Goal: Task Accomplishment & Management: Complete application form

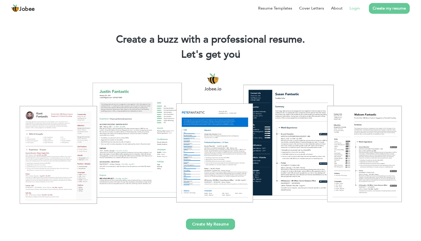
click at [354, 9] on link "Login" at bounding box center [354, 8] width 10 height 6
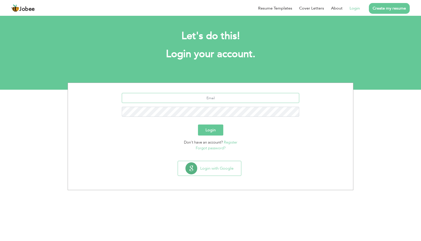
click at [206, 99] on input "text" at bounding box center [211, 98] width 178 height 10
click at [216, 172] on button "Login with Google" at bounding box center [209, 168] width 63 height 15
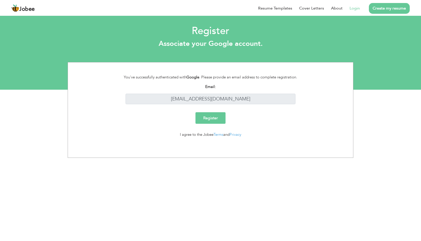
click at [209, 120] on input "Register" at bounding box center [210, 118] width 30 height 12
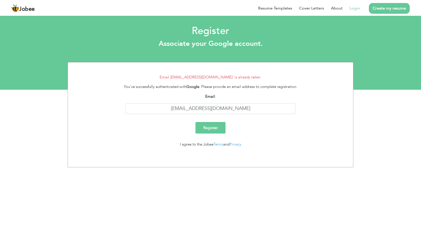
click at [354, 10] on link "Login" at bounding box center [354, 8] width 10 height 6
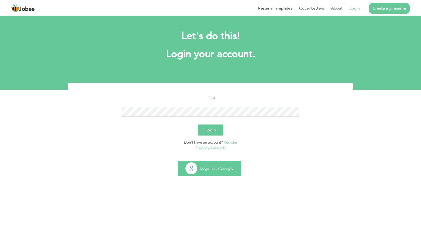
click at [208, 166] on button "Login with Google" at bounding box center [209, 168] width 63 height 15
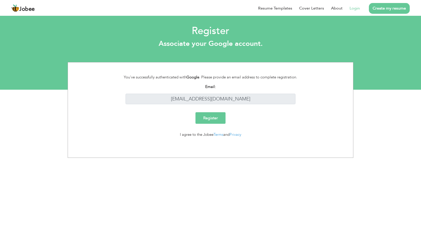
click at [353, 8] on link "Login" at bounding box center [354, 8] width 10 height 6
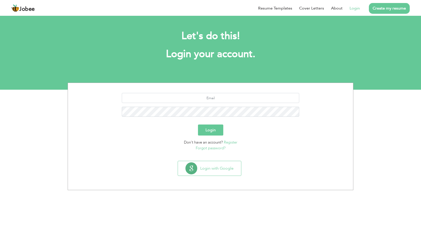
click at [210, 148] on link "Forgot password?" at bounding box center [211, 148] width 30 height 5
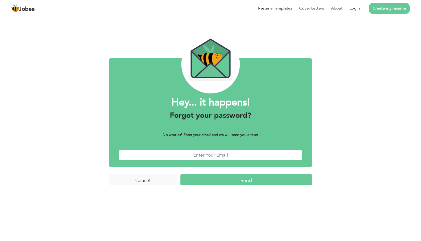
click at [210, 158] on input "text" at bounding box center [210, 155] width 183 height 11
type input "er.usman.akram@gmail.com"
click at [233, 181] on input "Send" at bounding box center [245, 179] width 131 height 11
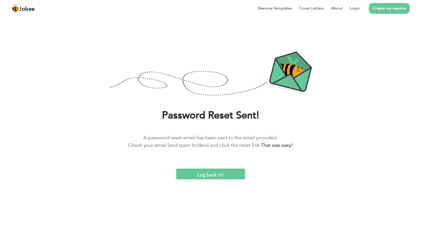
click at [218, 174] on input "Log back in!" at bounding box center [210, 174] width 69 height 11
click at [352, 7] on link "Login" at bounding box center [354, 8] width 10 height 6
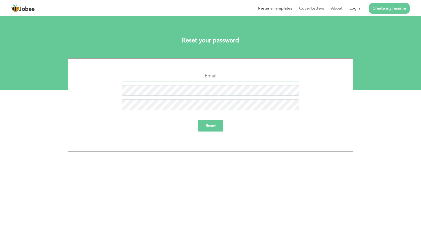
click at [223, 74] on input "text" at bounding box center [211, 76] width 178 height 11
type input "[EMAIL_ADDRESS][DOMAIN_NAME]"
click at [198, 120] on input "Reset" at bounding box center [210, 126] width 25 height 12
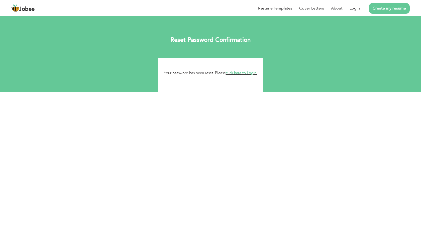
click at [244, 73] on link "click here to Login." at bounding box center [242, 72] width 32 height 5
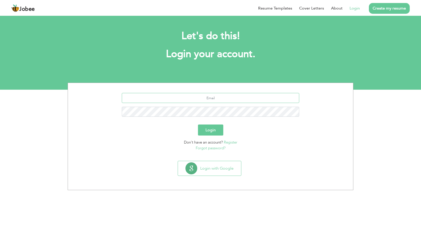
click at [217, 99] on input "text" at bounding box center [211, 98] width 178 height 10
type input "[EMAIL_ADDRESS][DOMAIN_NAME]"
click at [198, 124] on button "Login" at bounding box center [210, 129] width 25 height 11
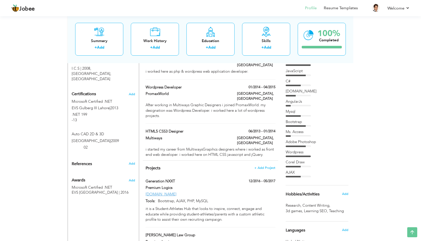
scroll to position [278, 0]
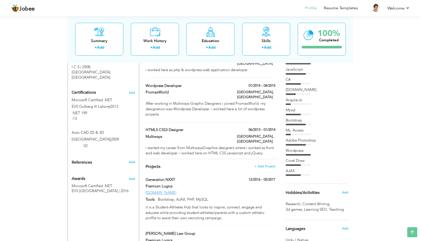
click at [296, 131] on div "Ms. Access" at bounding box center [317, 130] width 63 height 5
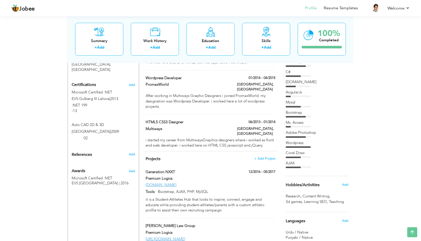
scroll to position [287, 0]
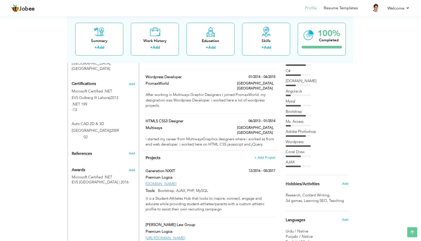
click at [296, 113] on div "Bootstrap" at bounding box center [317, 111] width 63 height 5
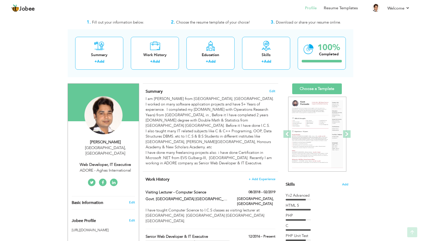
scroll to position [11, 0]
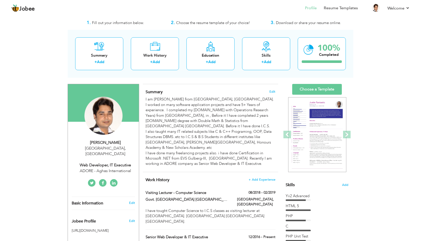
click at [112, 162] on div "Web Developer, IT Executive" at bounding box center [105, 165] width 67 height 6
type input "Usman"
type input "Akram"
type input "[PHONE_NUMBER]"
select select "number:166"
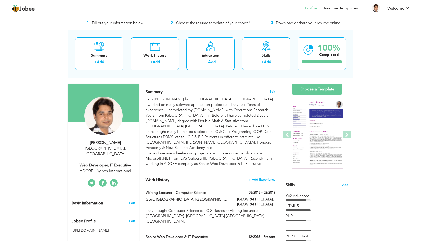
type input "[GEOGRAPHIC_DATA]"
select select "number:7"
type input "ADORE - Aghas International"
type input "Web Developer, IT Executive"
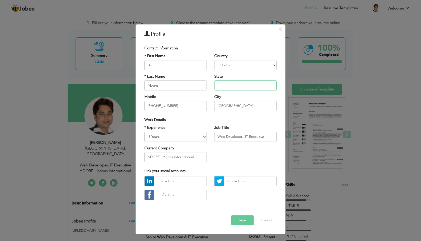
click at [221, 85] on input "text" at bounding box center [245, 85] width 62 height 10
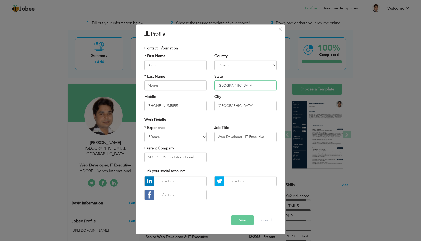
type input "[GEOGRAPHIC_DATA]"
click at [204, 138] on select "Entry Level Less than 1 Year 1 Year 2 Years 3 Years 4 Years 5 Years 6 Years 7 Y…" at bounding box center [175, 137] width 62 height 10
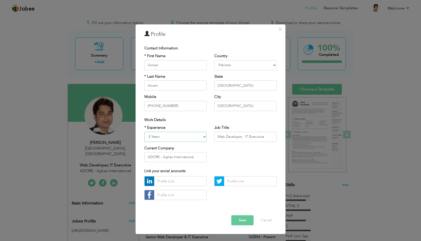
select select "number:12"
click at [197, 157] on input "ADORE - Aghas International" at bounding box center [175, 157] width 62 height 10
type input "A"
type input "Premium Logics"
click at [265, 137] on input "Web Developer, IT Executive" at bounding box center [245, 137] width 62 height 10
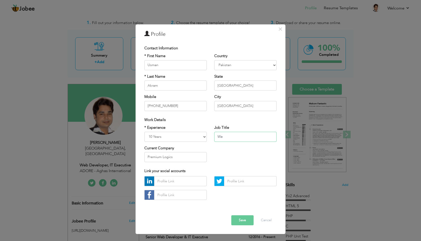
type input "W"
type input "C"
type input "S"
paste input "Full stack web"
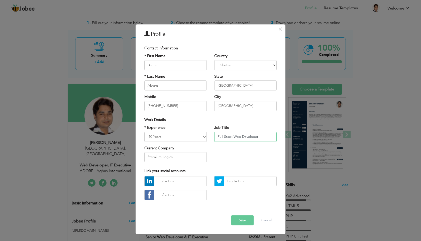
type input "Full Stack Web Developer"
click at [240, 222] on button "Save" at bounding box center [242, 220] width 22 height 10
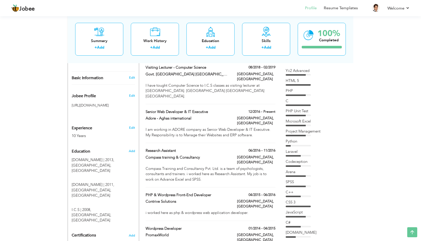
scroll to position [136, 0]
click at [131, 125] on link "Edit" at bounding box center [132, 127] width 6 height 5
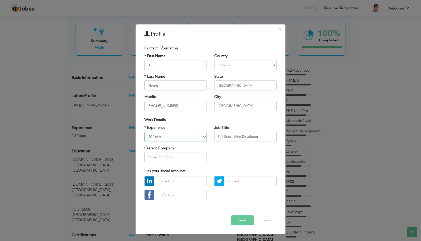
click at [152, 136] on select "Entry Level Less than 1 Year 1 Year 2 Years 3 Years 4 Years 5 Years 6 Years 7 Y…" at bounding box center [175, 137] width 62 height 10
select select "number:14"
click at [239, 219] on button "Save" at bounding box center [242, 220] width 22 height 10
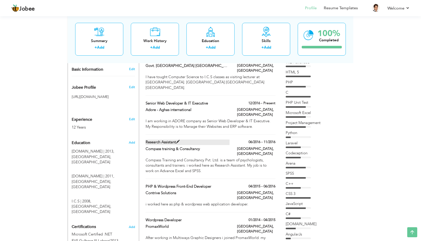
scroll to position [149, 0]
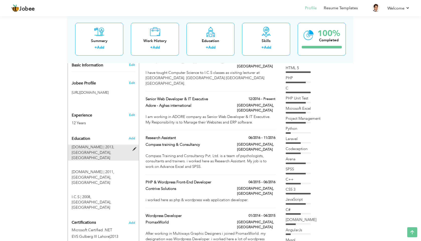
click at [133, 147] on span at bounding box center [135, 149] width 6 height 4
type input "M.Sc"
type input "2013"
type input "University of the Punjab"
type input "2.990000009536743"
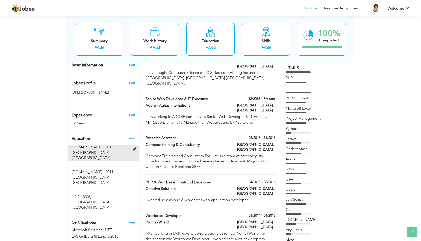
radio input "true"
type input "[GEOGRAPHIC_DATA]"
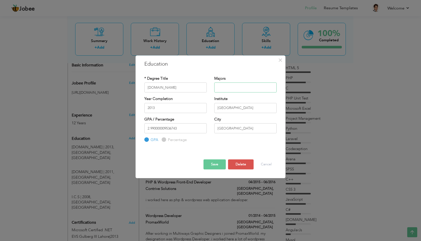
click at [232, 89] on input "text" at bounding box center [245, 87] width 62 height 10
paste input "MSc in Information and Operations Management"
type input "Information and Operations Management"
click at [215, 163] on button "Save" at bounding box center [214, 164] width 22 height 10
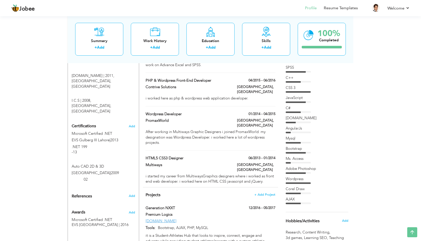
scroll to position [250, 0]
click at [133, 170] on span at bounding box center [133, 172] width 4 height 4
type input "Auto CAD 2D & 3D"
type input "[GEOGRAPHIC_DATA]"
type input "2009"
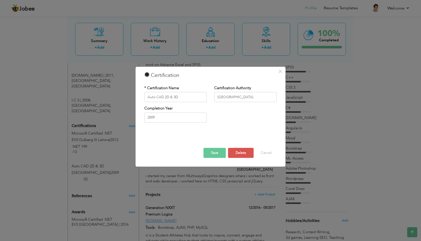
click at [218, 152] on button "Save" at bounding box center [214, 153] width 22 height 10
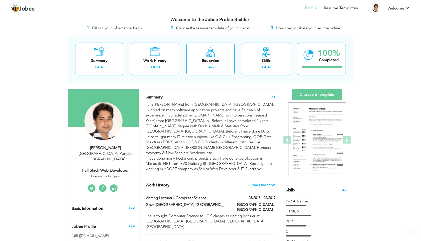
scroll to position [5, 0]
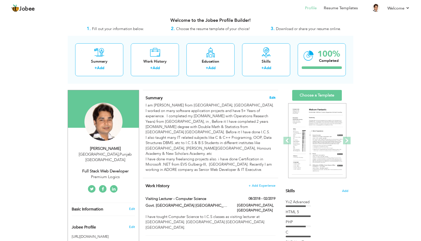
click at [272, 98] on span "Edit" at bounding box center [272, 98] width 6 height 4
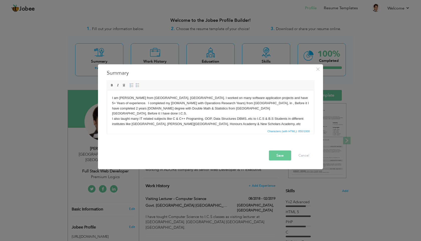
click at [219, 118] on body "I am Usman Akram from Lahore, Pakistan. I worked on many software application p…" at bounding box center [210, 116] width 197 height 42
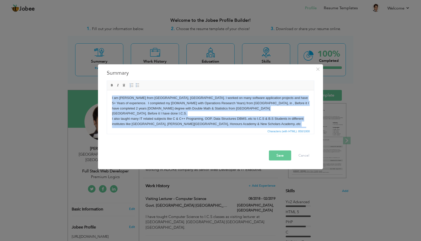
copy body "I am Usman Akram from Lahore, Pakistan. I worked on many software application p…"
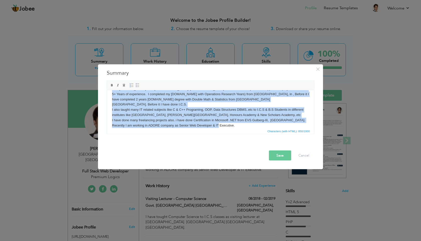
scroll to position [0, 0]
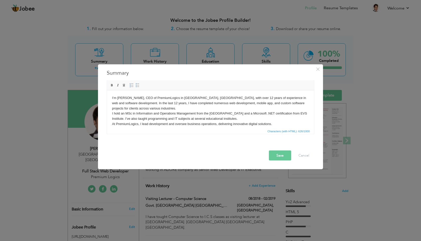
click at [278, 157] on button "Save" at bounding box center [280, 156] width 22 height 10
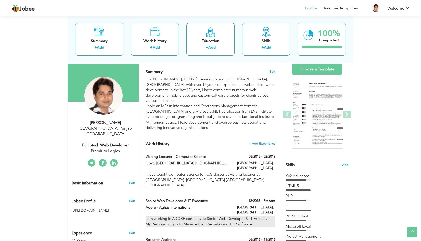
scroll to position [22, 0]
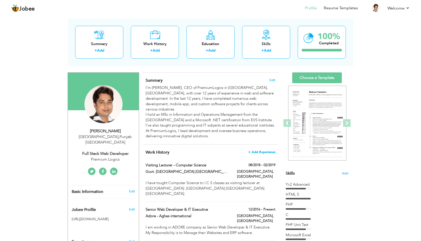
click at [263, 150] on span "+ Add Experience" at bounding box center [261, 152] width 27 height 4
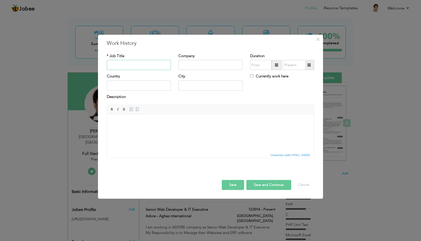
click at [139, 67] on input "text" at bounding box center [139, 65] width 64 height 10
type input "S"
type input "F"
paste input "Full stack web"
type input "Full stack web developer"
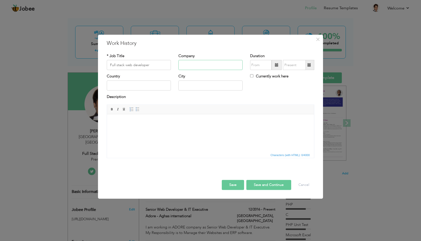
click at [201, 64] on input "text" at bounding box center [210, 65] width 64 height 10
type input "P"
click at [258, 65] on input "text" at bounding box center [261, 65] width 22 height 10
type input "08/2025"
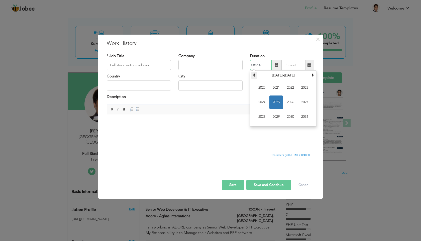
click at [254, 74] on span at bounding box center [254, 75] width 4 height 4
click at [312, 74] on span at bounding box center [313, 75] width 4 height 4
click at [252, 75] on span at bounding box center [254, 75] width 4 height 4
click at [312, 73] on span at bounding box center [313, 75] width 4 height 4
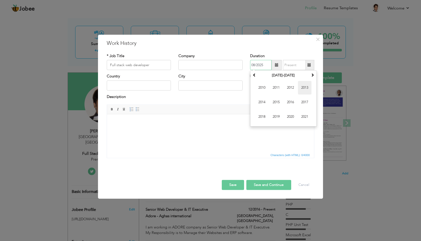
click at [304, 89] on span "2013" at bounding box center [305, 88] width 14 height 14
click at [296, 47] on div "× Work History * Job Title Full stack web developer Company Duration 08/2025 Su…" at bounding box center [210, 117] width 225 height 164
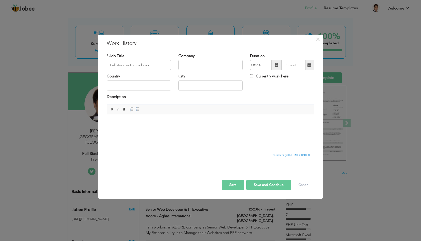
click at [143, 126] on html at bounding box center [210, 121] width 207 height 15
click at [232, 181] on button "Save" at bounding box center [233, 185] width 22 height 10
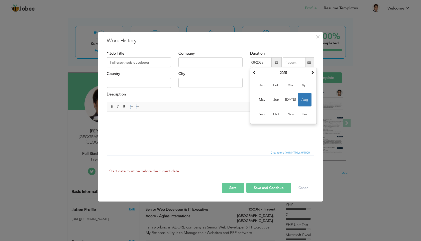
click at [211, 127] on html at bounding box center [210, 118] width 207 height 15
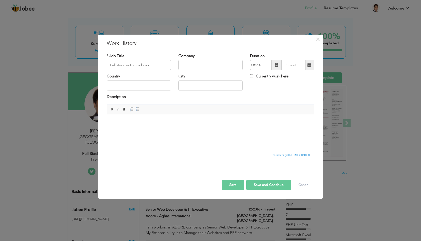
click at [211, 129] on html at bounding box center [210, 121] width 207 height 15
click at [252, 77] on input "Currently work here" at bounding box center [251, 75] width 3 height 3
checkbox input "true"
click at [204, 129] on html at bounding box center [210, 121] width 207 height 15
click at [138, 109] on span at bounding box center [137, 109] width 4 height 4
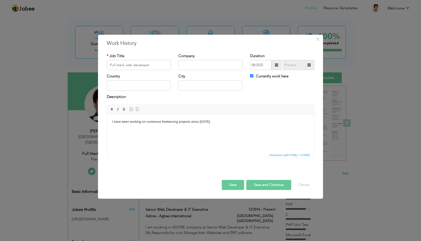
click at [233, 183] on button "Save" at bounding box center [233, 185] width 22 height 10
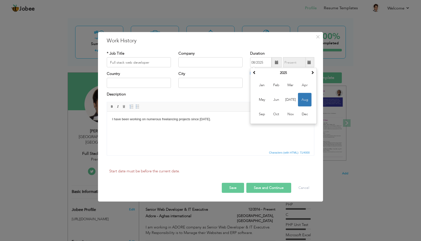
click at [220, 124] on html "I have been working on numerous freelancing project s since 2013." at bounding box center [210, 118] width 207 height 15
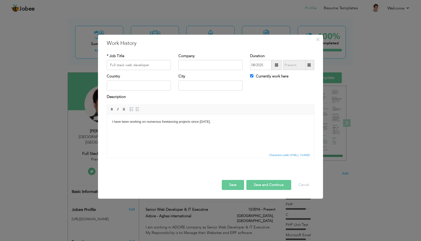
click at [240, 191] on div "Save Save and Continue Delete Cancel" at bounding box center [210, 180] width 215 height 28
click at [231, 183] on button "Save" at bounding box center [233, 185] width 22 height 10
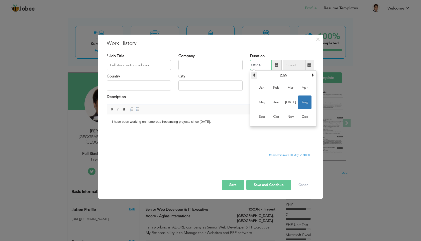
click at [254, 75] on span at bounding box center [254, 75] width 4 height 4
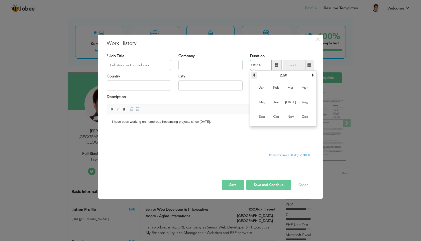
click at [254, 75] on span at bounding box center [254, 75] width 4 height 4
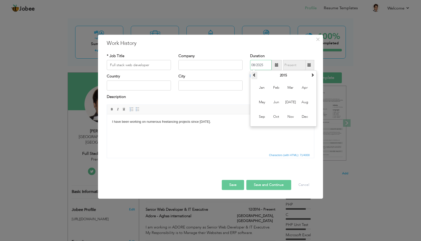
click at [254, 75] on span at bounding box center [254, 75] width 4 height 4
click at [302, 101] on span "Aug" at bounding box center [305, 103] width 14 height 14
type input "08/2013"
click at [232, 184] on button "Save" at bounding box center [233, 185] width 22 height 10
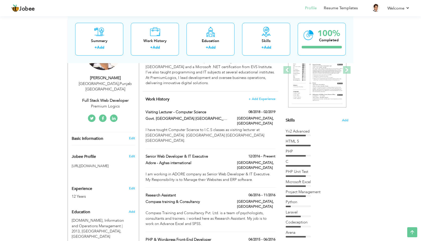
scroll to position [73, 0]
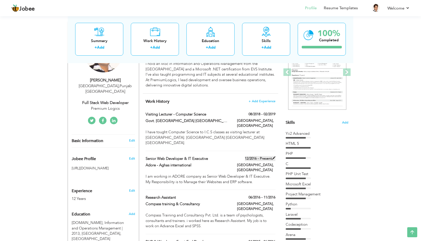
click at [273, 156] on span at bounding box center [274, 158] width 4 height 4
type input "Senior Web Developer & IT Executive"
type input "Adore - Aghas international"
type input "12/2016"
type input "[GEOGRAPHIC_DATA]"
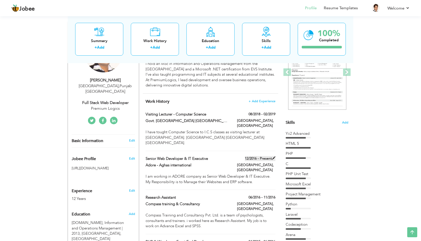
type input "[GEOGRAPHIC_DATA]"
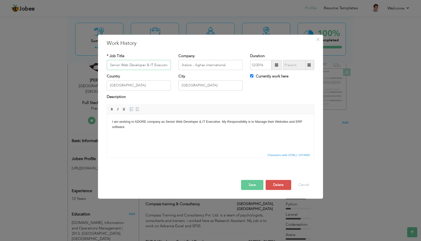
scroll to position [0, 1]
click at [257, 76] on label "Currently work here" at bounding box center [269, 76] width 38 height 5
click at [253, 76] on input "Currently work here" at bounding box center [251, 75] width 3 height 3
checkbox input "false"
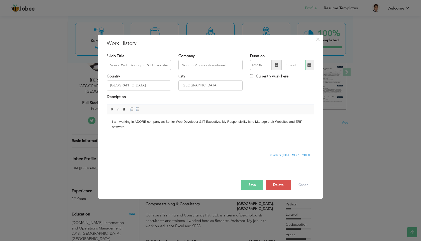
click at [295, 67] on input "text" at bounding box center [294, 65] width 23 height 10
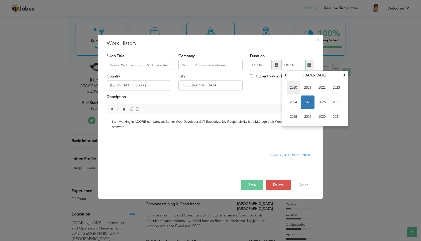
click at [298, 88] on span "2020" at bounding box center [294, 88] width 14 height 14
click at [308, 76] on th "2020" at bounding box center [315, 76] width 52 height 8
click at [339, 90] on span "2018" at bounding box center [336, 88] width 14 height 14
click at [312, 49] on div "× Work History * Job Title Senior Web Developer & IT Executive Company Adore - …" at bounding box center [210, 117] width 225 height 164
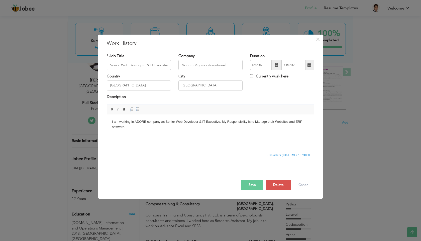
click at [251, 188] on button "Save" at bounding box center [252, 185] width 22 height 10
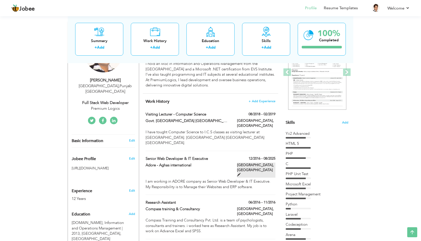
click at [240, 173] on span at bounding box center [239, 175] width 4 height 4
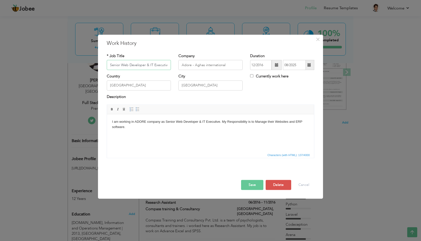
scroll to position [0, 1]
click at [309, 64] on span at bounding box center [309, 65] width 4 height 4
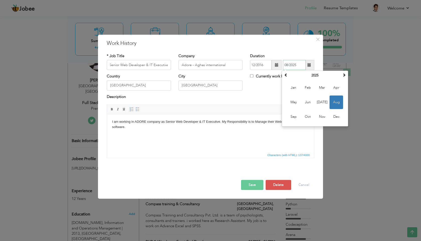
scroll to position [0, 0]
click at [286, 75] on span at bounding box center [286, 75] width 4 height 4
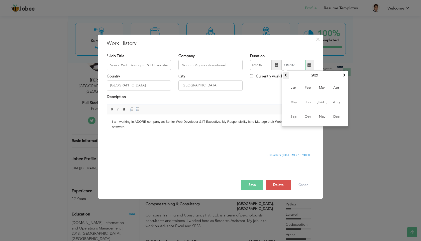
click at [286, 75] on span at bounding box center [286, 75] width 4 height 4
click at [334, 101] on span "Aug" at bounding box center [336, 103] width 14 height 14
type input "08/2018"
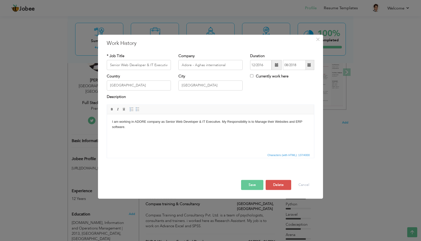
click at [253, 184] on button "Save" at bounding box center [252, 185] width 22 height 10
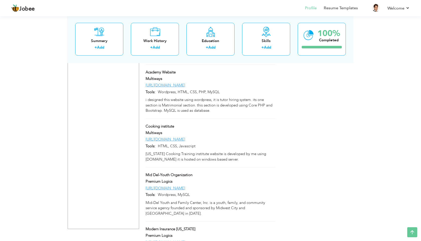
scroll to position [1385, 0]
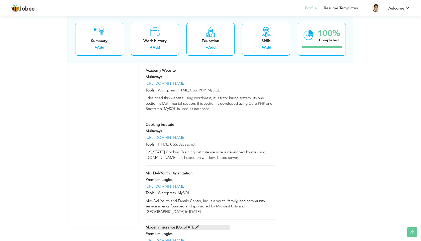
click at [196, 225] on span at bounding box center [197, 227] width 4 height 4
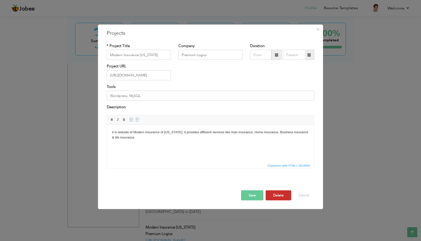
click at [276, 194] on button "Delete" at bounding box center [278, 195] width 26 height 10
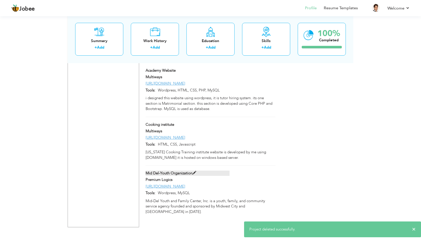
click at [194, 171] on span at bounding box center [194, 173] width 4 height 4
type input "Mid Del-Youth Organization"
type input "http://mid-delyouth.org/"
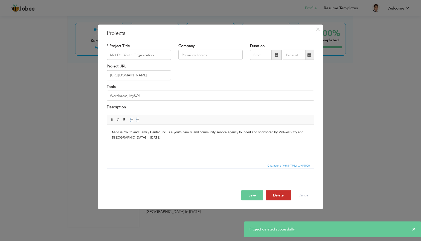
click at [278, 194] on button "Delete" at bounding box center [278, 195] width 26 height 10
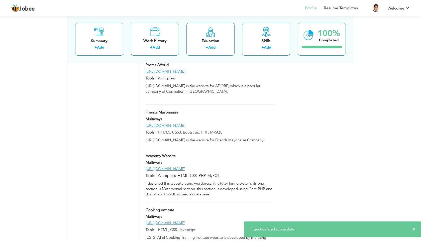
scroll to position [1295, 0]
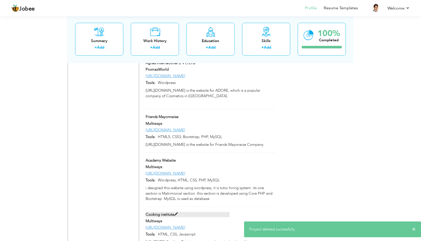
click at [176, 212] on span at bounding box center [176, 214] width 4 height 4
type input "Cooking institute"
type input "Multiways"
type input "http://www.marylandculinary.com/"
type input "HTML, CSS, Javascript"
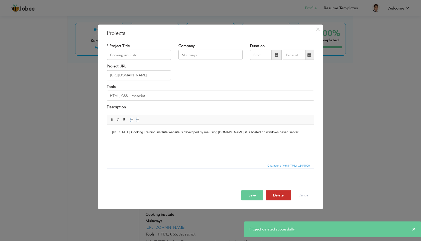
click at [270, 194] on button "Delete" at bounding box center [278, 195] width 26 height 10
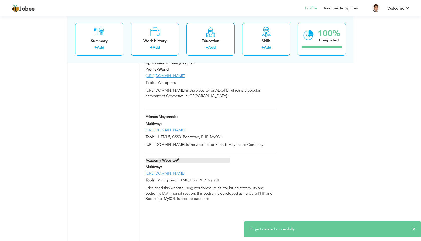
click at [177, 158] on span at bounding box center [178, 160] width 4 height 4
type input "Academy Website"
type input "http://professorsajidacademy.com/"
type input "Wordpress, HTML, CSS, PHP, MySQL"
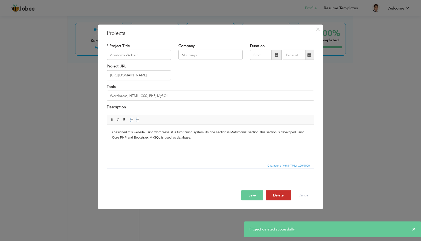
click at [282, 195] on button "Delete" at bounding box center [278, 195] width 26 height 10
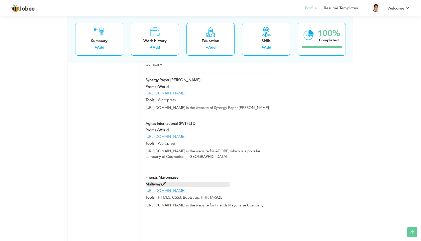
scroll to position [1234, 0]
click at [180, 176] on span at bounding box center [180, 178] width 4 height 4
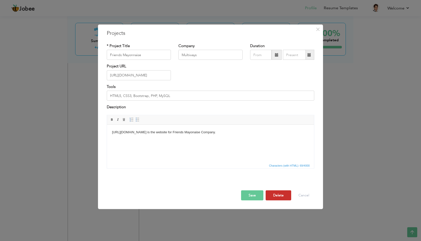
click at [278, 197] on button "Delete" at bounding box center [278, 195] width 26 height 10
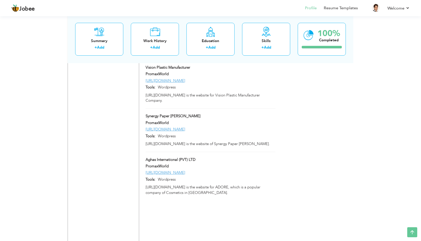
scroll to position [1177, 0]
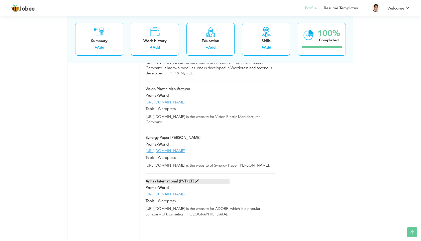
click at [197, 179] on span at bounding box center [197, 181] width 4 height 4
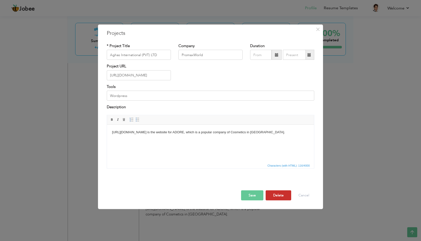
click at [276, 197] on button "Delete" at bounding box center [278, 195] width 26 height 10
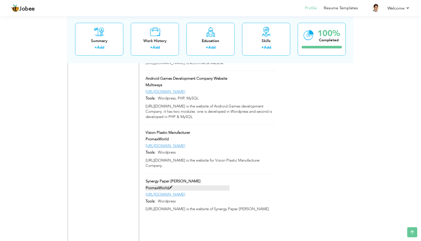
scroll to position [1125, 0]
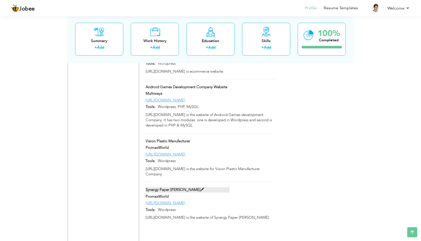
click at [200, 188] on span at bounding box center [202, 190] width 4 height 4
type input "Synergy Paper Mills"
type input "http://www.synergypaper.pk/"
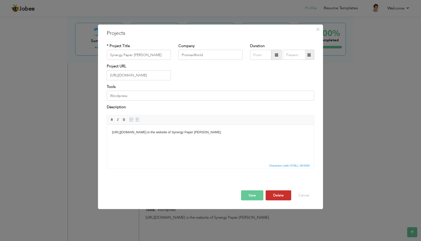
click at [277, 198] on button "Delete" at bounding box center [278, 195] width 26 height 10
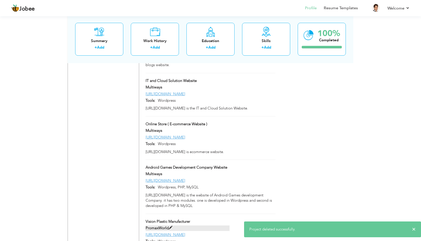
scroll to position [1043, 0]
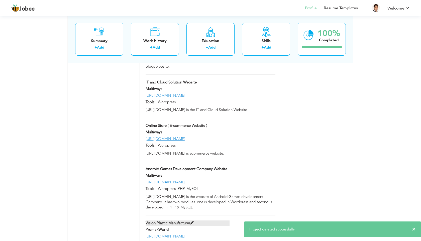
click at [192, 221] on span at bounding box center [192, 223] width 4 height 4
type input "Vision Plastic Manufacturer"
type input "http://visiontrading.co/"
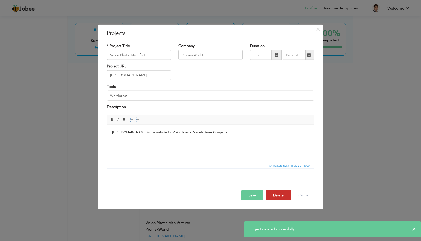
click at [276, 197] on button "Delete" at bounding box center [278, 195] width 26 height 10
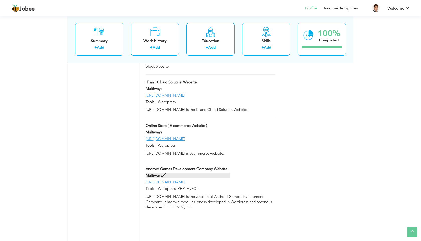
click at [162, 173] on span at bounding box center [164, 175] width 4 height 4
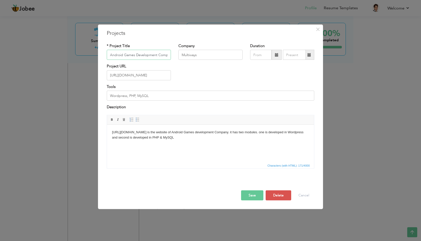
scroll to position [0, 19]
click at [281, 196] on button "Delete" at bounding box center [278, 195] width 26 height 10
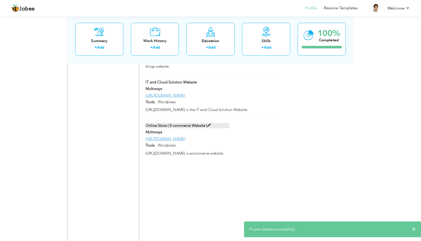
click at [209, 123] on span at bounding box center [209, 125] width 4 height 4
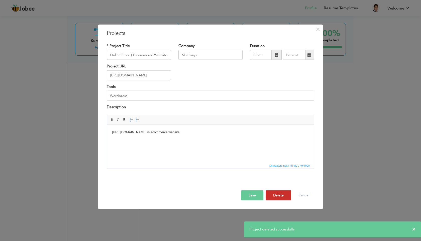
click at [273, 195] on button "Delete" at bounding box center [278, 195] width 26 height 10
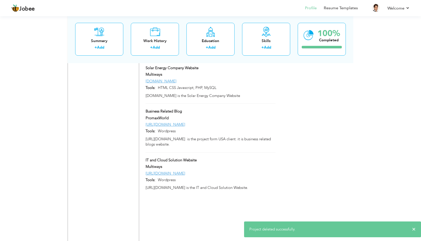
scroll to position [964, 0]
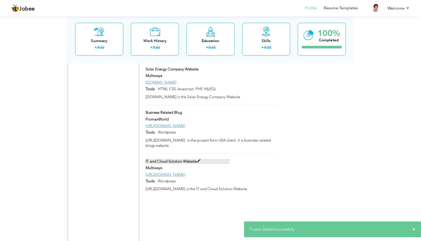
click at [197, 159] on span at bounding box center [199, 161] width 4 height 4
type input "IT and Cloud Solution Website"
type input "http://www.nexwavellc.com"
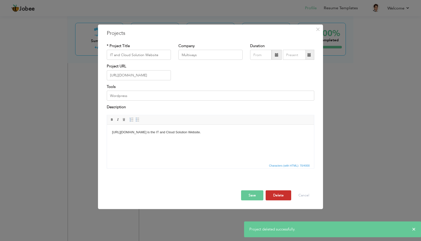
click at [275, 194] on button "Delete" at bounding box center [278, 195] width 26 height 10
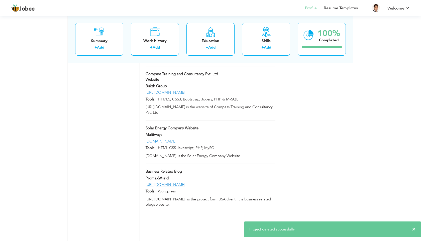
scroll to position [901, 0]
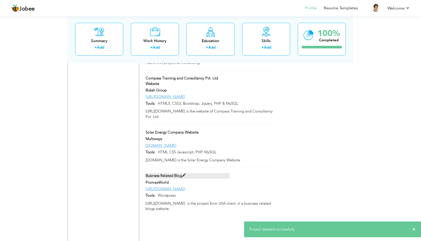
click at [186, 174] on span at bounding box center [184, 176] width 4 height 4
type input "Business Related Blog"
type input "PromaxWorld"
type input "http://biztech-nique.com/"
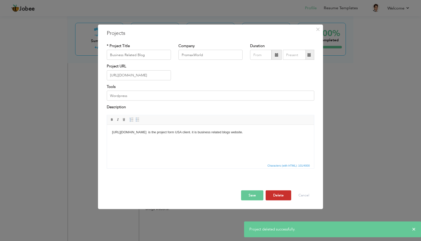
click at [278, 191] on button "Delete" at bounding box center [278, 195] width 26 height 10
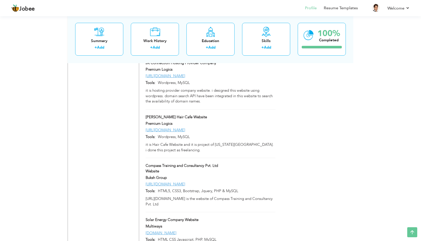
scroll to position [805, 0]
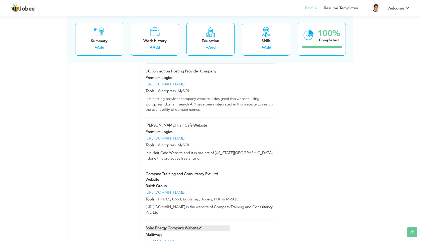
click at [199, 226] on span at bounding box center [200, 228] width 4 height 4
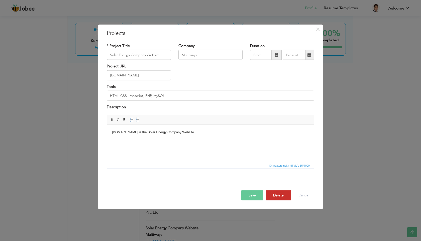
click at [276, 194] on button "Delete" at bounding box center [278, 195] width 26 height 10
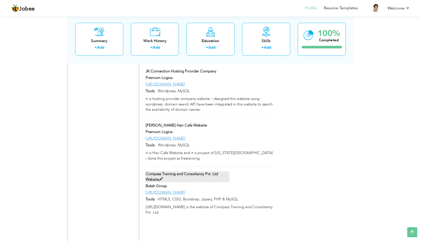
click at [161, 177] on span at bounding box center [161, 179] width 4 height 4
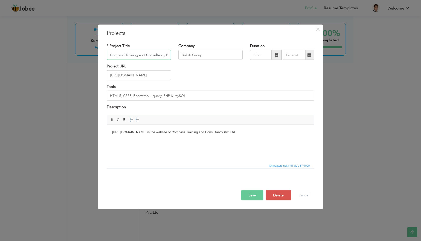
scroll to position [0, 23]
click at [278, 193] on button "Delete" at bounding box center [278, 195] width 26 height 10
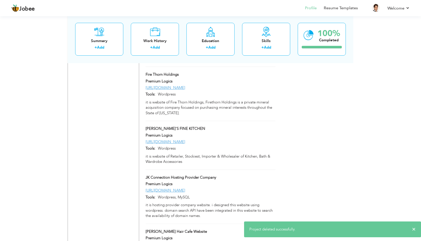
scroll to position [704, 0]
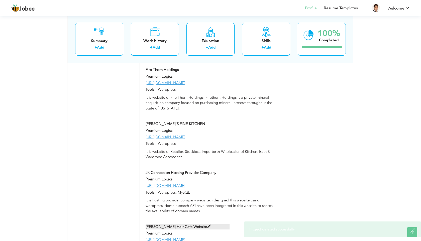
click at [207, 225] on span at bounding box center [209, 227] width 4 height 4
type input "Kourtney Ziai Hair Cafe Website"
type input "Premium Logics"
type input "http://kourtneyziai.com/"
type input "Wordpress, MySQL"
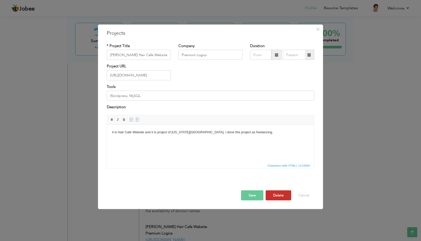
click at [285, 193] on button "Delete" at bounding box center [278, 195] width 26 height 10
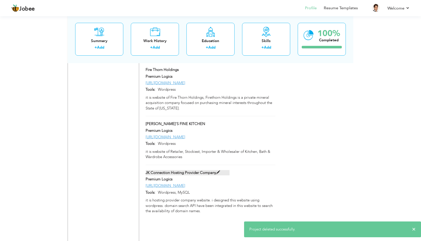
click at [218, 171] on span at bounding box center [218, 173] width 4 height 4
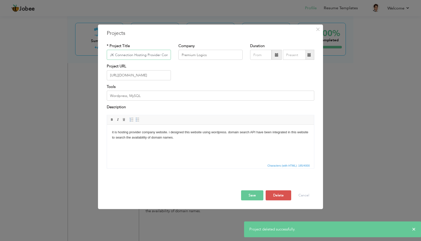
scroll to position [0, 8]
click at [275, 193] on button "Delete" at bounding box center [278, 195] width 26 height 10
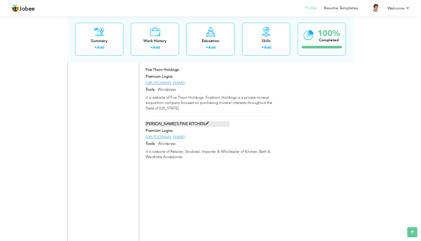
click at [205, 122] on span at bounding box center [207, 124] width 4 height 4
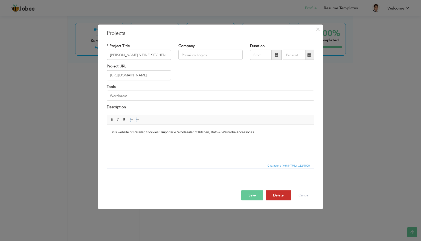
click at [283, 193] on button "Delete" at bounding box center [278, 195] width 26 height 10
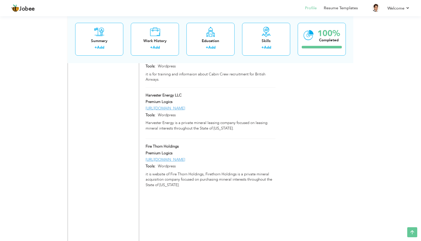
scroll to position [627, 0]
click at [182, 145] on span at bounding box center [181, 147] width 4 height 4
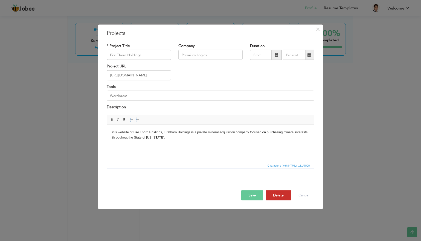
click at [284, 196] on button "Delete" at bounding box center [278, 195] width 26 height 10
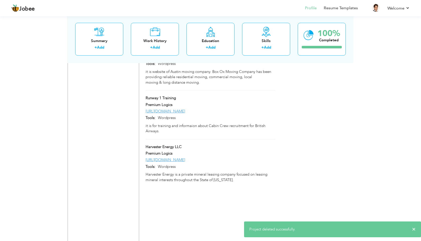
scroll to position [575, 0]
click at [184, 146] on span at bounding box center [184, 148] width 4 height 4
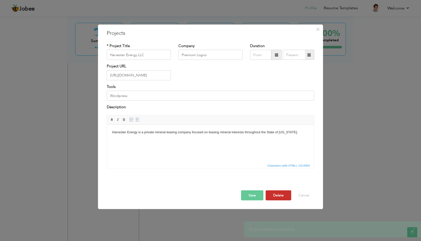
click at [280, 196] on button "Delete" at bounding box center [278, 195] width 26 height 10
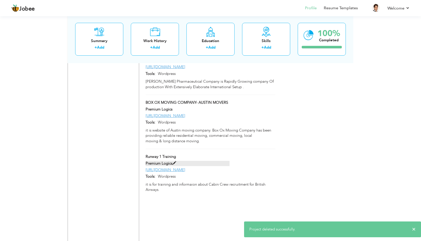
scroll to position [515, 0]
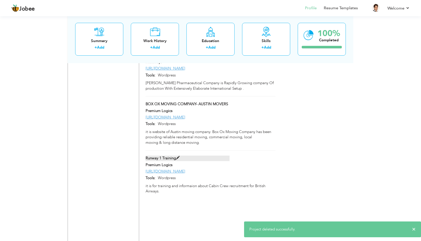
click at [178, 156] on span at bounding box center [178, 158] width 4 height 4
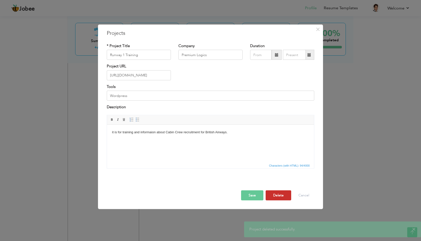
click at [275, 195] on button "Delete" at bounding box center [278, 195] width 26 height 10
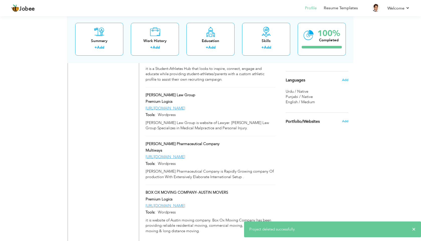
scroll to position [426, 0]
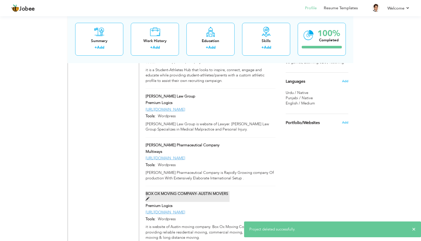
click at [147, 197] on span at bounding box center [148, 199] width 4 height 4
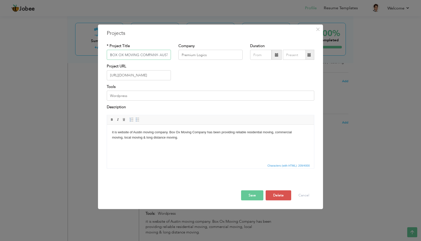
scroll to position [0, 19]
click at [279, 198] on button "Delete" at bounding box center [278, 195] width 26 height 10
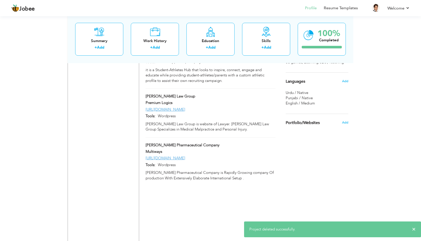
scroll to position [413, 0]
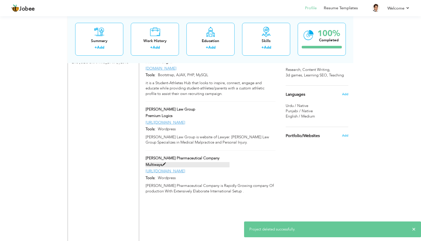
click at [164, 163] on span at bounding box center [164, 165] width 4 height 4
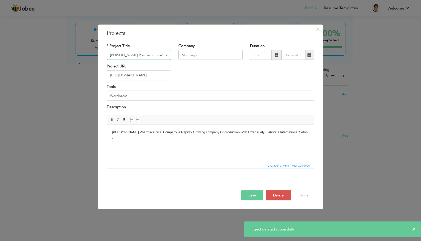
scroll to position [0, 6]
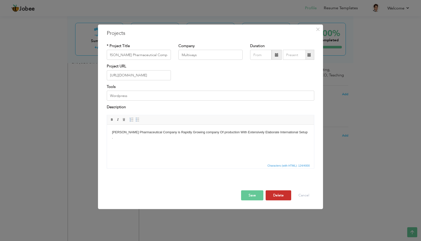
click at [277, 193] on button "Delete" at bounding box center [278, 195] width 26 height 10
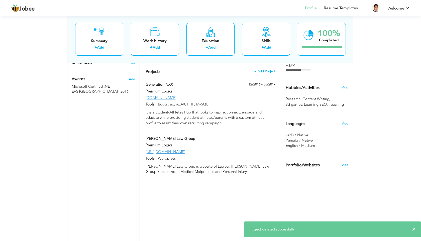
scroll to position [361, 0]
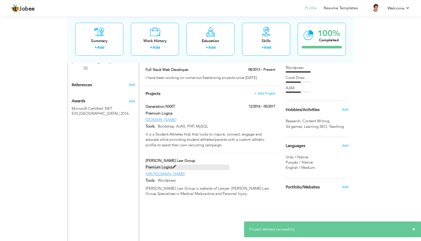
click at [173, 165] on span at bounding box center [174, 167] width 4 height 4
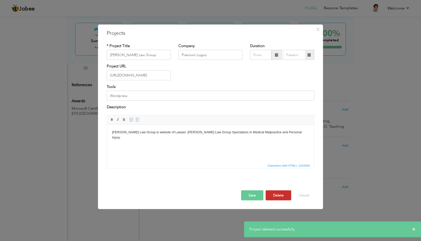
click at [273, 192] on button "Delete" at bounding box center [278, 195] width 26 height 10
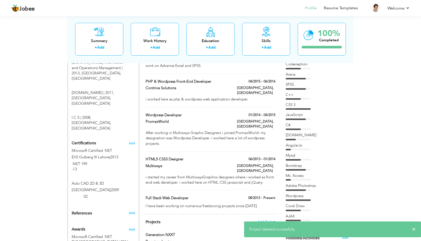
scroll to position [235, 0]
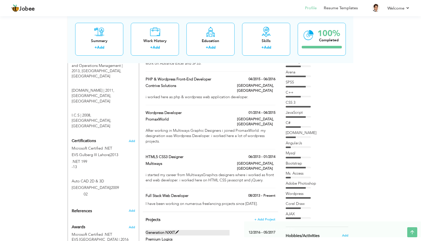
click at [177, 230] on span at bounding box center [177, 232] width 4 height 4
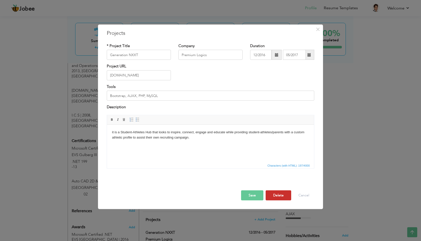
click at [279, 195] on button "Delete" at bounding box center [278, 195] width 26 height 10
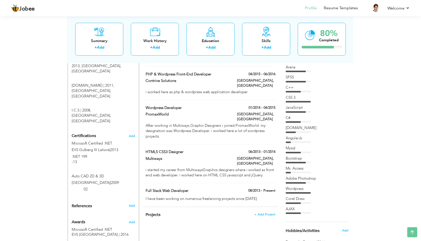
scroll to position [237, 0]
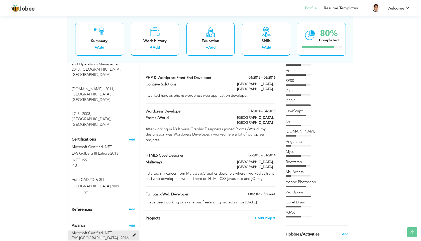
click at [135, 233] on span at bounding box center [135, 235] width 6 height 4
type input "Microsoft Certified .NET"
type input "EVS Lahore"
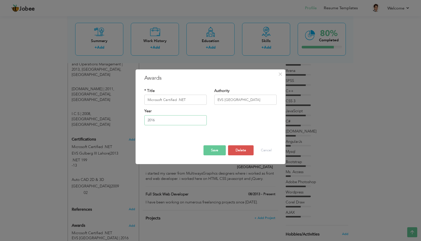
click at [170, 121] on input "2016" at bounding box center [175, 120] width 62 height 10
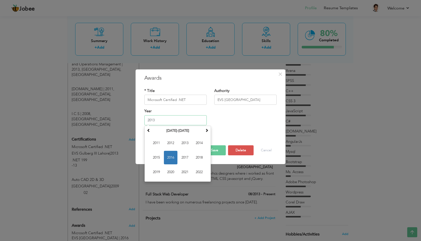
type input "2013"
click at [228, 122] on div "Year 2013 January 2016 Su Mo Tu We Th Fr Sa 27 28 29 30 31 1 2 3 4 5 6 7 8 9 10…" at bounding box center [211, 119] width 140 height 20
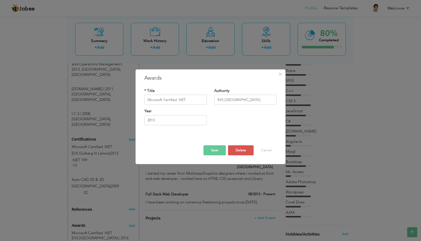
click at [217, 150] on button "Save" at bounding box center [214, 150] width 22 height 10
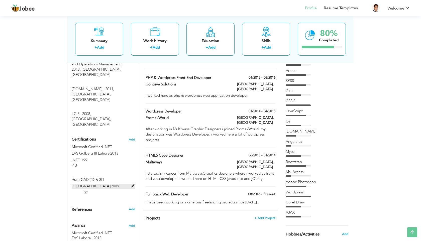
click at [134, 184] on span at bounding box center [133, 186] width 4 height 4
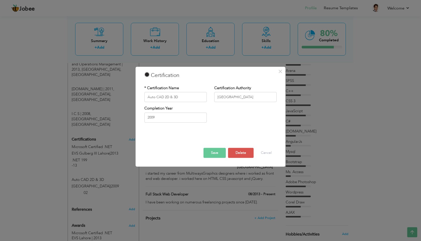
click at [218, 154] on button "Save" at bounding box center [214, 153] width 22 height 10
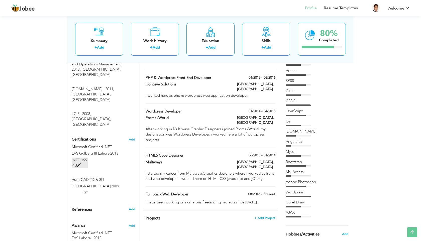
click at [78, 163] on span at bounding box center [79, 165] width 4 height 4
type input "Microsoft Certified .NET"
type input "EVS Gulberg III Lahore"
type input "2013"
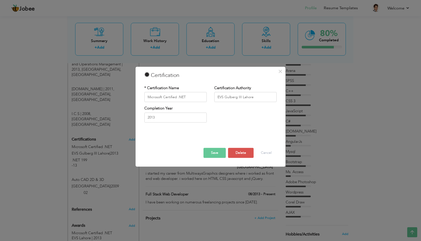
click at [211, 154] on button "Save" at bounding box center [214, 153] width 22 height 10
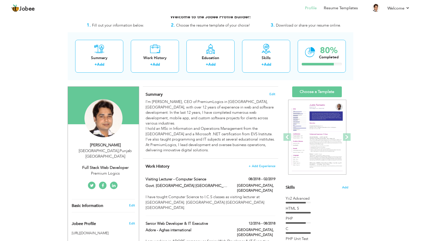
scroll to position [9, 0]
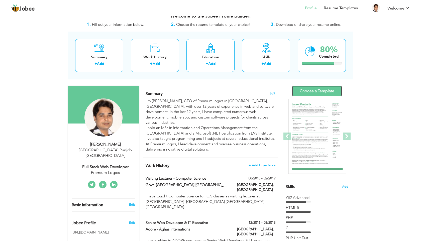
click at [320, 92] on link "Choose a Template" at bounding box center [317, 91] width 50 height 11
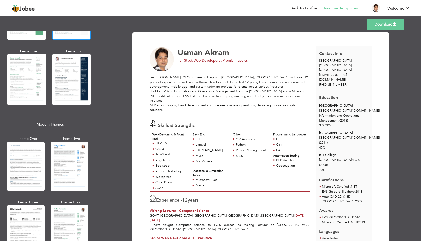
scroll to position [144, 0]
click at [70, 154] on div at bounding box center [70, 166] width 38 height 50
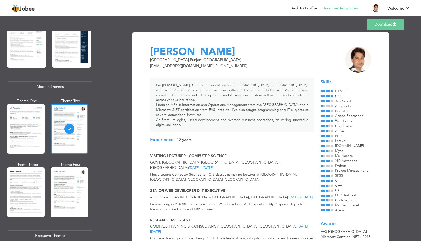
scroll to position [182, 0]
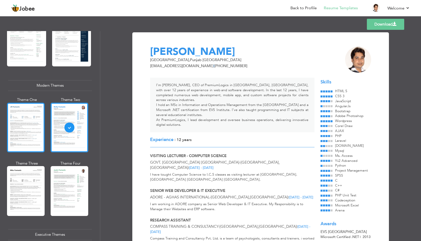
click at [29, 131] on div at bounding box center [26, 128] width 38 height 50
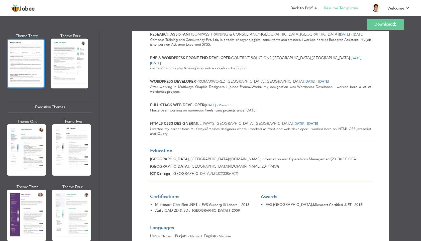
scroll to position [315, 0]
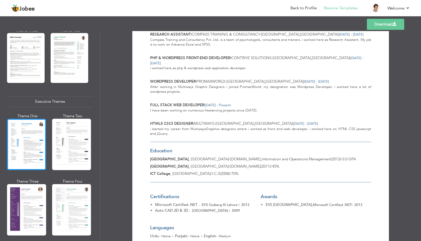
click at [32, 152] on div at bounding box center [26, 144] width 39 height 51
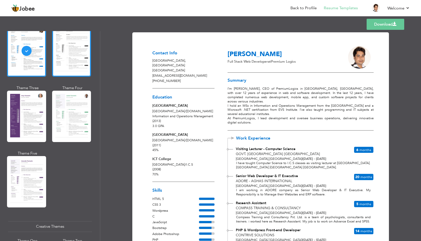
scroll to position [410, 0]
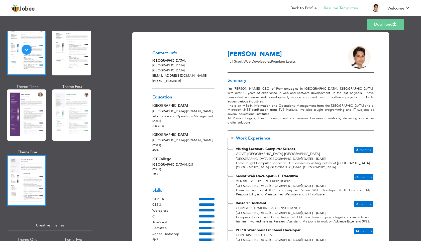
click at [28, 166] on div at bounding box center [26, 180] width 39 height 51
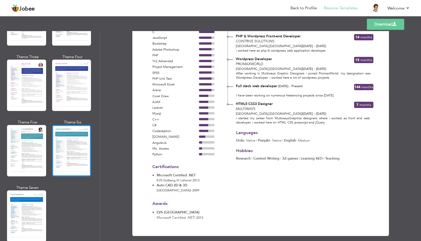
scroll to position [659, 0]
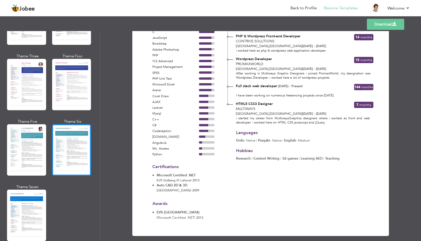
click at [73, 146] on div at bounding box center [71, 149] width 39 height 51
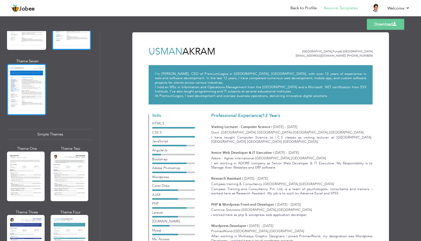
scroll to position [811, 0]
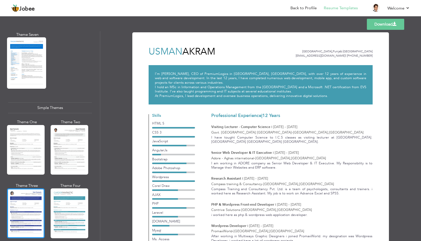
click at [28, 198] on div at bounding box center [26, 213] width 38 height 50
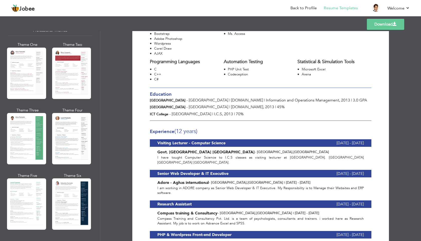
scroll to position [0, 0]
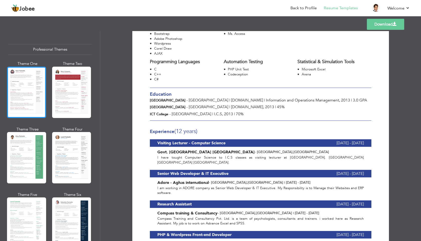
click at [23, 90] on div at bounding box center [26, 92] width 39 height 51
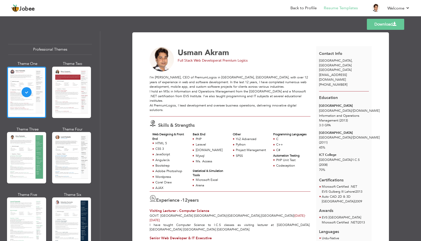
click at [392, 23] on span at bounding box center [394, 24] width 4 height 4
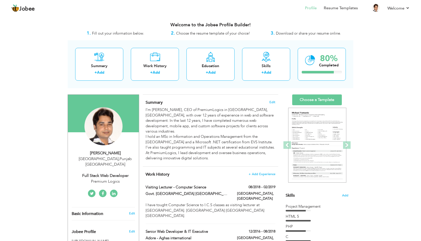
click at [103, 173] on div "Full Stack Web Developer" at bounding box center [105, 176] width 67 height 6
type input "Usman"
type input "Akram"
type input "[PHONE_NUMBER]"
select select "number:166"
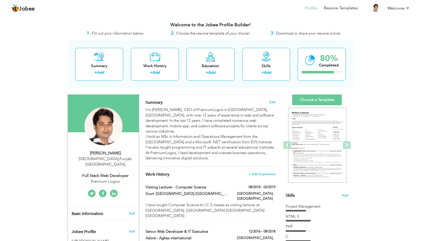
type input "[GEOGRAPHIC_DATA]"
select select "number:14"
type input "Premium Logics"
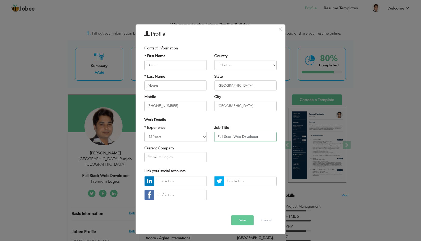
click at [260, 136] on input "Full Stack Web Developer" at bounding box center [245, 137] width 62 height 10
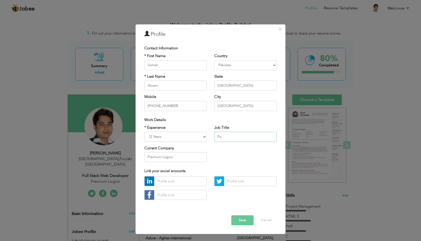
type input "F"
paste input "Experienced Full Stack Developer | PHP, SEO & Server Administrator (12+ Years)"
type input "Experienced Full Stack Developer | PHP, SEO & Server Administrator (12+ Years)"
click at [185, 156] on input "Premium Logics" at bounding box center [175, 157] width 62 height 10
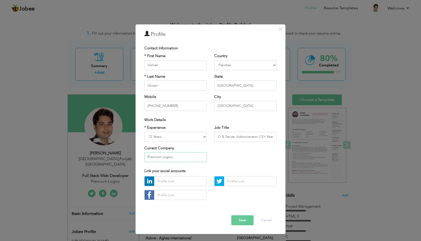
scroll to position [0, 0]
type input "P"
click at [244, 222] on button "Save" at bounding box center [242, 220] width 22 height 10
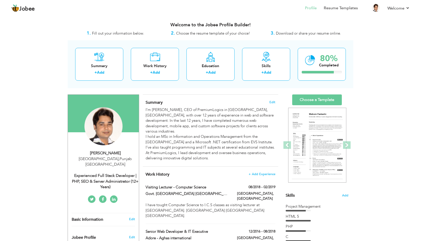
click at [102, 174] on div "Experienced Full Stack Developer | PHP, SEO & Server Administrator (12+ Years)" at bounding box center [105, 181] width 67 height 17
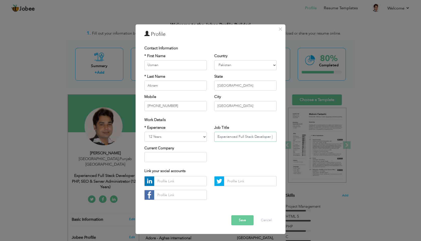
click at [255, 138] on input "Experienced Full Stack Developer | PHP, SEO & Server Administrator (12+ Years)" at bounding box center [245, 137] width 62 height 10
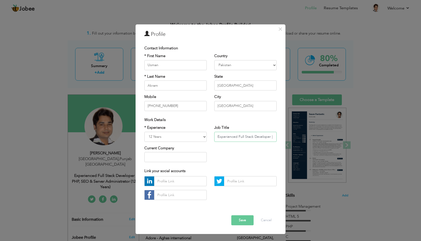
paste input "(12+ Years)"
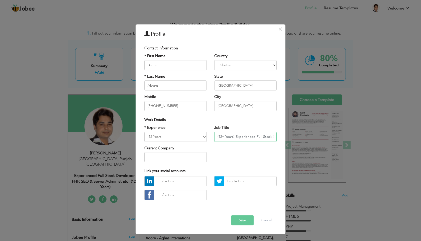
type input "(12+ Years) Experienced Full Stack Developer | PHP, SEO & Server Administrator"
click at [241, 221] on button "Save" at bounding box center [242, 220] width 22 height 10
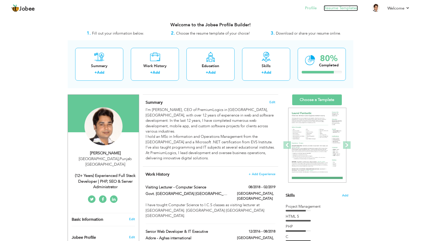
click at [350, 10] on link "Resume Templates" at bounding box center [341, 8] width 34 height 6
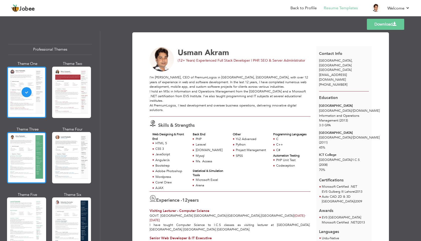
click at [26, 153] on div at bounding box center [26, 157] width 39 height 51
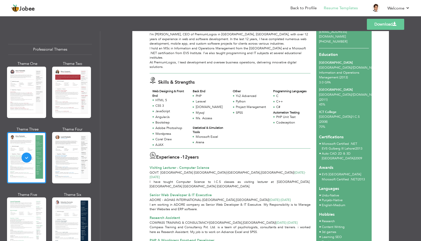
scroll to position [45, 0]
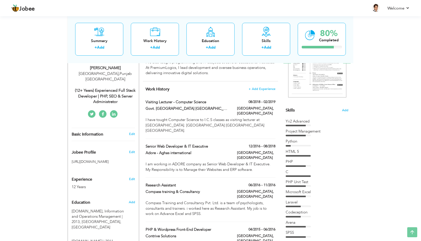
scroll to position [86, 0]
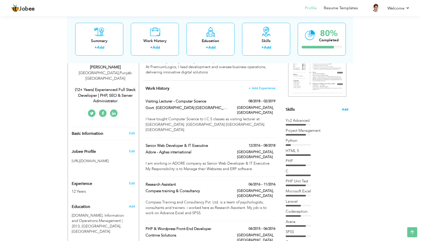
click at [345, 110] on span "Add" at bounding box center [345, 109] width 7 height 5
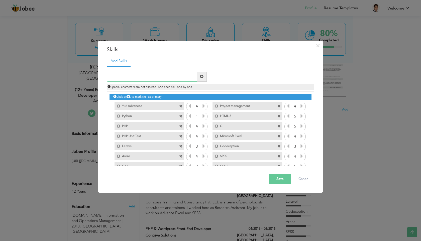
type input "U"
paste input "Linux OS"
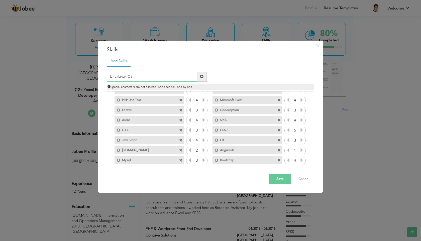
scroll to position [0, 0]
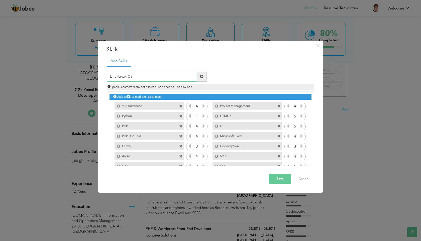
type input "LinuxLinux OS"
click at [202, 77] on span at bounding box center [202, 77] width 4 height 4
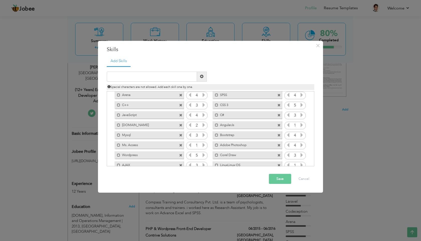
scroll to position [71, 0]
click at [301, 155] on icon at bounding box center [301, 155] width 5 height 5
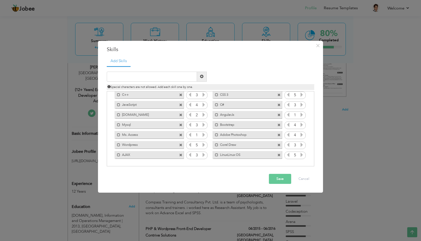
click at [287, 156] on icon at bounding box center [288, 155] width 5 height 5
click at [300, 155] on icon at bounding box center [301, 155] width 5 height 5
click at [204, 156] on icon at bounding box center [203, 155] width 5 height 5
click at [204, 134] on icon at bounding box center [203, 134] width 5 height 5
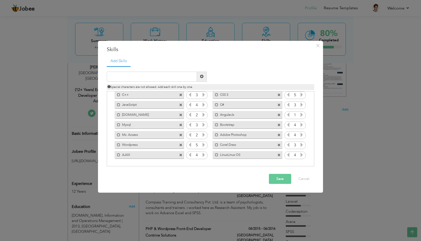
click at [204, 134] on icon at bounding box center [203, 134] width 5 height 5
click at [203, 122] on icon at bounding box center [203, 124] width 5 height 5
click at [202, 114] on icon at bounding box center [203, 114] width 5 height 5
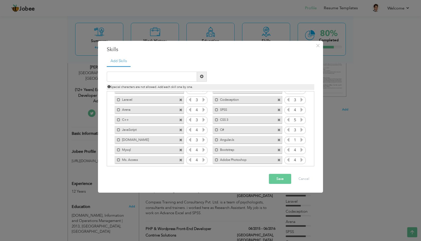
scroll to position [44, 0]
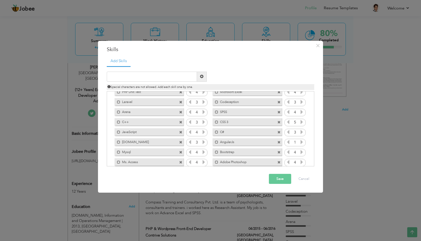
click at [203, 121] on icon at bounding box center [203, 122] width 5 height 5
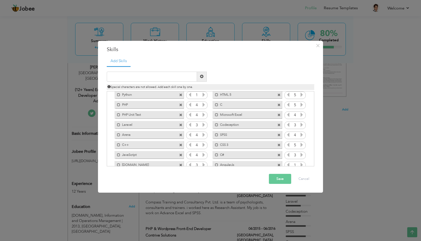
click at [203, 124] on icon at bounding box center [203, 124] width 5 height 5
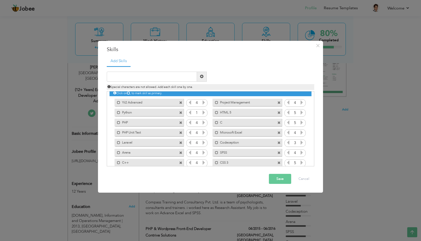
scroll to position [0, 0]
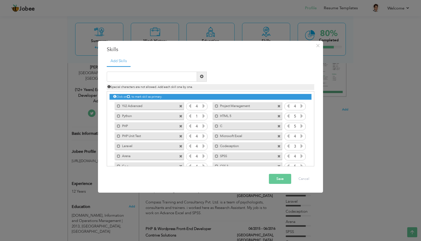
click at [204, 117] on icon at bounding box center [203, 116] width 5 height 5
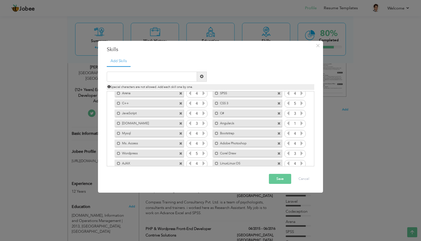
scroll to position [62, 0]
click at [301, 125] on icon at bounding box center [301, 124] width 5 height 5
click at [277, 180] on button "Save" at bounding box center [280, 179] width 22 height 10
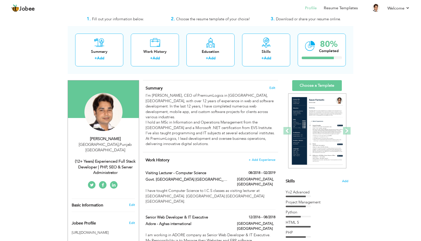
scroll to position [18, 0]
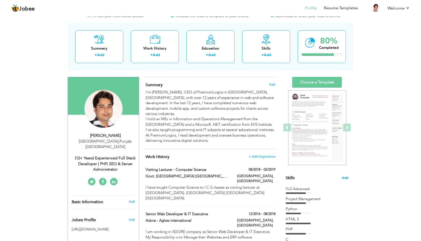
click at [345, 176] on span "Add" at bounding box center [345, 178] width 7 height 5
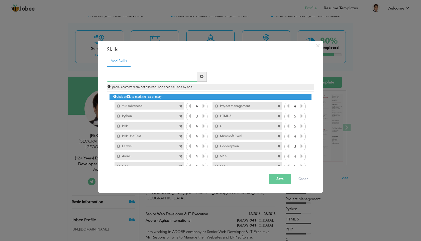
scroll to position [71, 0]
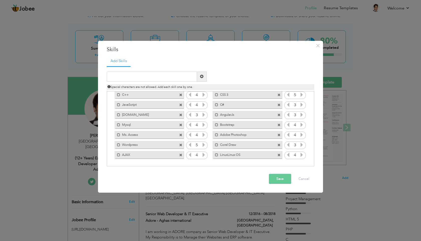
click at [277, 155] on span at bounding box center [278, 155] width 3 height 3
click at [157, 74] on input "text" at bounding box center [152, 77] width 90 height 10
paste input "Linux OS"
type input "Linux OS"
click at [203, 75] on span at bounding box center [202, 77] width 4 height 4
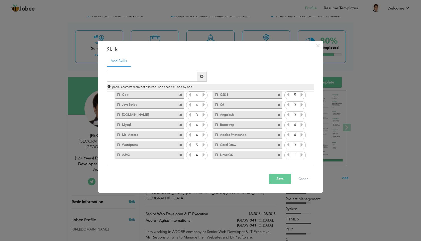
click at [277, 154] on span at bounding box center [278, 155] width 3 height 3
click at [167, 77] on input "text" at bounding box center [152, 77] width 90 height 10
paste input "Ubuntu"
type input "Linux OS (Ubuntu)"
click at [203, 77] on span at bounding box center [202, 77] width 10 height 10
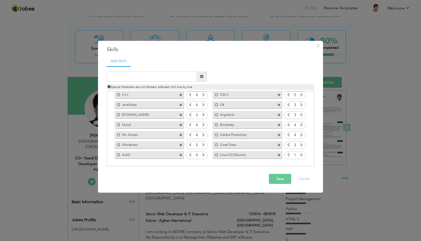
click at [300, 154] on icon at bounding box center [301, 155] width 5 height 5
click at [167, 78] on input "text" at bounding box center [152, 77] width 90 height 10
paste input "Linux OS (Ubuntu)"
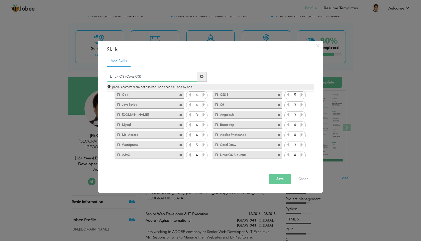
type input "Linux OS (Cent OS)"
click at [202, 77] on span at bounding box center [202, 77] width 4 height 4
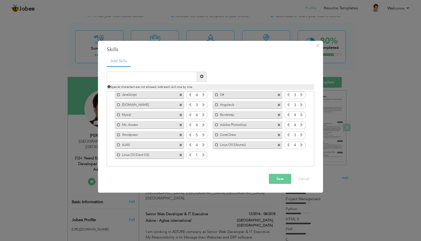
click at [202, 154] on icon at bounding box center [203, 155] width 5 height 5
click at [277, 178] on button "Save" at bounding box center [280, 179] width 22 height 10
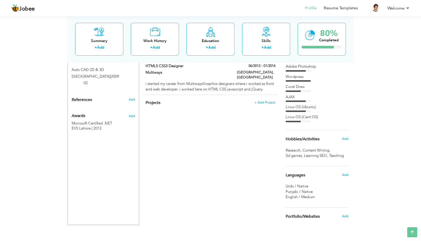
scroll to position [358, 0]
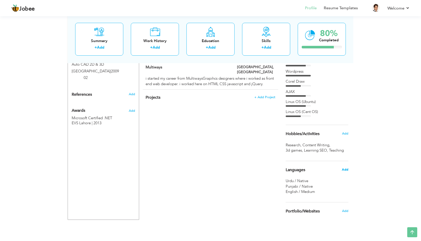
click at [344, 171] on span "Add" at bounding box center [345, 169] width 7 height 5
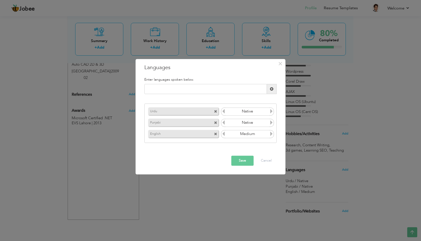
click at [272, 134] on icon at bounding box center [271, 133] width 5 height 5
click at [222, 134] on icon at bounding box center [223, 133] width 5 height 5
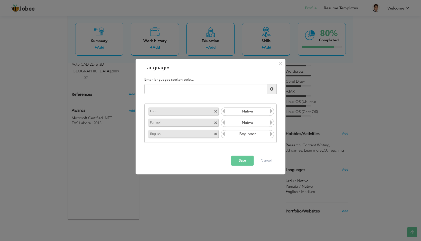
click at [222, 134] on icon at bounding box center [223, 133] width 5 height 5
click at [271, 132] on icon at bounding box center [271, 133] width 5 height 5
click at [244, 163] on button "Save" at bounding box center [242, 161] width 22 height 10
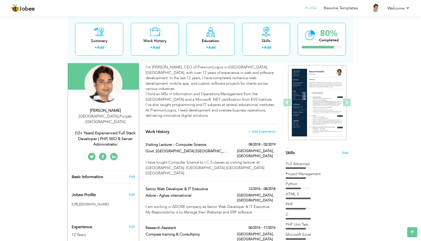
scroll to position [42, 0]
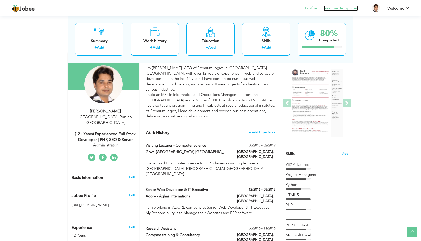
click at [335, 8] on link "Resume Templates" at bounding box center [341, 8] width 34 height 6
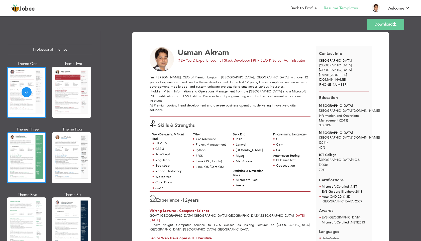
click at [37, 147] on div at bounding box center [26, 157] width 39 height 51
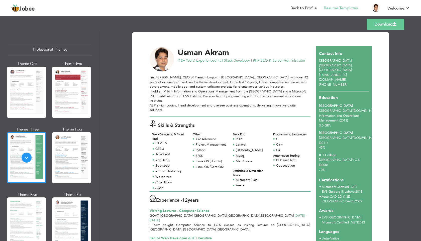
click at [189, 96] on div "I’m Usman Akram, CEO of PremiumLogics in Lahore, Pakistan, with over 12 years o…" at bounding box center [230, 93] width 161 height 37
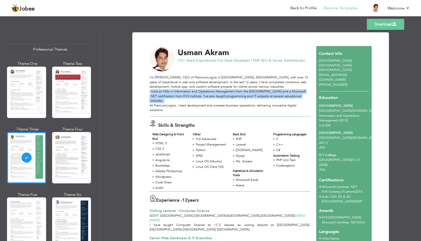
click at [189, 96] on div "I’m Usman Akram, CEO of PremiumLogics in Lahore, Pakistan, with over 12 years o…" at bounding box center [230, 93] width 161 height 37
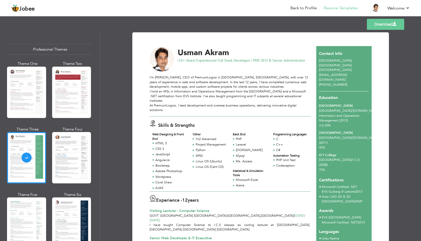
click at [189, 96] on div "I’m Usman Akram, CEO of PremiumLogics in Lahore, Pakistan, with over 12 years o…" at bounding box center [230, 93] width 161 height 37
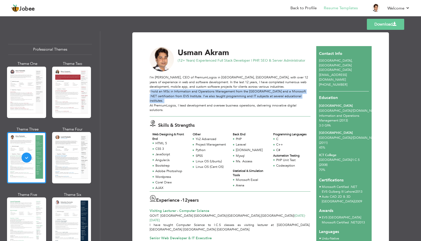
click at [189, 96] on div "I’m Usman Akram, CEO of PremiumLogics in Lahore, Pakistan, with over 12 years o…" at bounding box center [230, 93] width 161 height 37
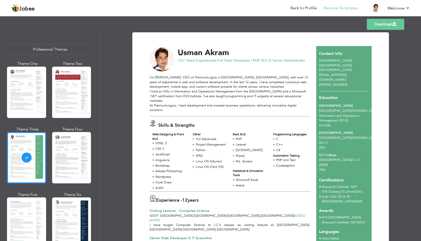
click at [189, 96] on div "I’m Usman Akram, CEO of PremiumLogics in Lahore, Pakistan, with over 12 years o…" at bounding box center [230, 93] width 161 height 37
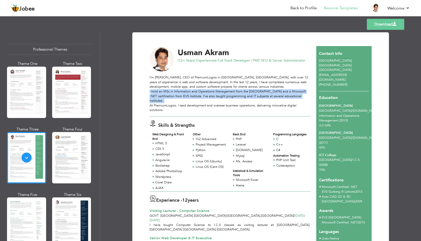
click at [189, 96] on div "I’m Usman Akram, CEO of PremiumLogics in Lahore, Pakistan, with over 12 years o…" at bounding box center [230, 93] width 161 height 37
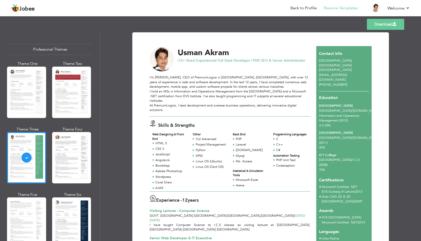
click at [189, 96] on div "I’m Usman Akram, CEO of PremiumLogics in Lahore, Pakistan, with over 12 years o…" at bounding box center [230, 93] width 161 height 37
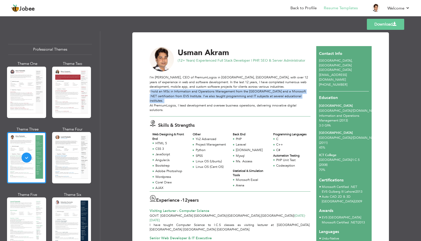
scroll to position [139, 0]
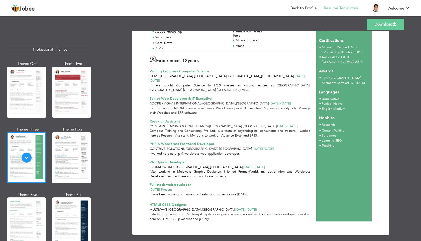
click at [261, 67] on div "Experience - 12 years Visiting Lecturer - Computer Science Govt. Shalamar Boys …" at bounding box center [230, 67] width 167 height 31
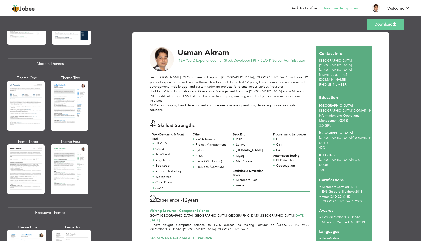
scroll to position [211, 0]
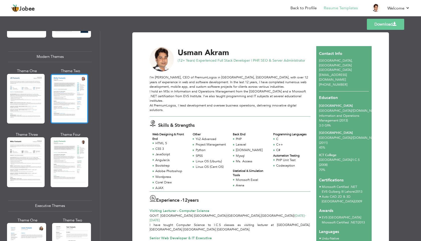
click at [69, 101] on div at bounding box center [70, 99] width 38 height 50
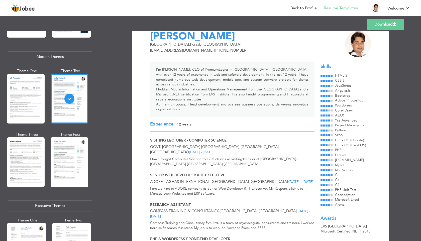
scroll to position [0, 0]
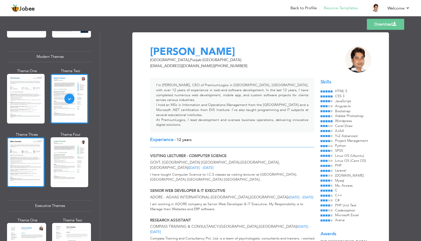
click at [25, 151] on div at bounding box center [26, 162] width 38 height 50
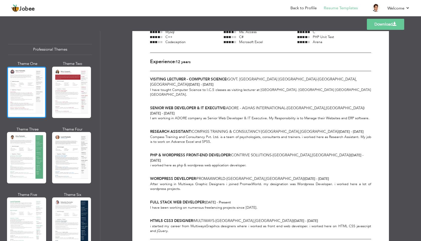
click at [26, 82] on div at bounding box center [26, 92] width 39 height 51
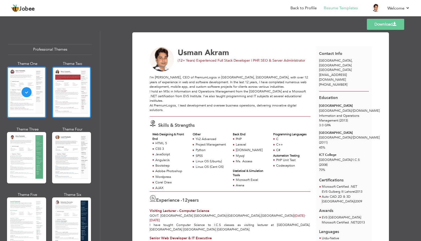
click at [63, 81] on div at bounding box center [71, 92] width 39 height 51
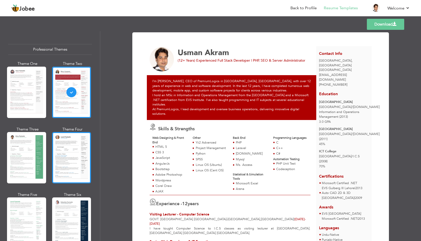
click at [60, 157] on div at bounding box center [71, 157] width 39 height 51
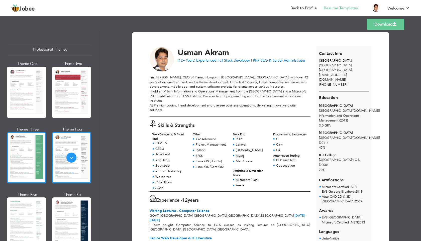
click at [23, 150] on div at bounding box center [26, 157] width 39 height 51
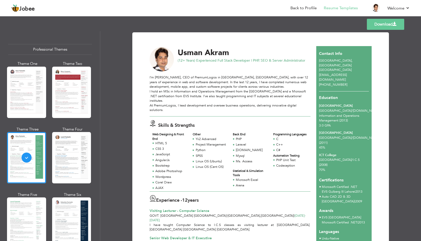
click at [391, 23] on link "Download" at bounding box center [385, 24] width 37 height 11
click at [74, 158] on div at bounding box center [71, 157] width 39 height 51
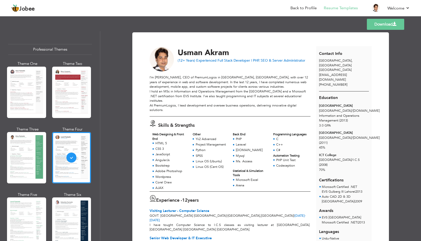
click at [393, 25] on span at bounding box center [394, 24] width 4 height 4
